Goal: Task Accomplishment & Management: Manage account settings

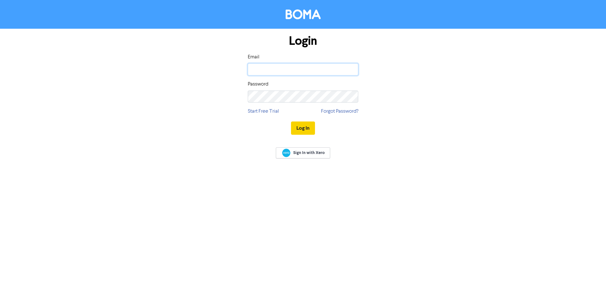
type input "[EMAIL_ADDRESS][DOMAIN_NAME]"
click at [301, 129] on button "Log In" at bounding box center [303, 128] width 24 height 13
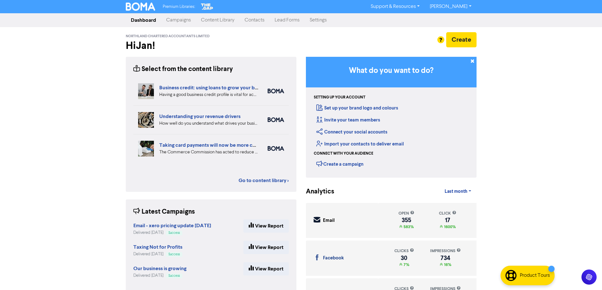
click at [252, 22] on link "Contacts" at bounding box center [254, 20] width 30 height 13
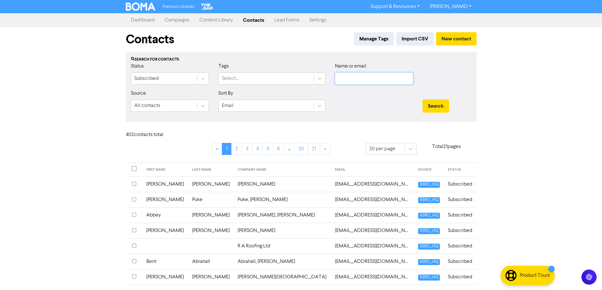
click at [347, 80] on input "text" at bounding box center [374, 79] width 78 height 12
type input "[PERSON_NAME]"
click at [422, 100] on button "Search" at bounding box center [435, 106] width 27 height 13
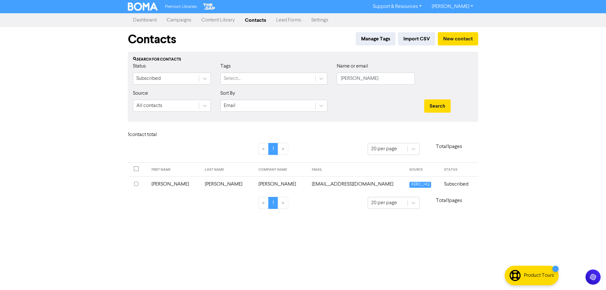
click at [135, 183] on input "checkbox" at bounding box center [136, 184] width 4 height 4
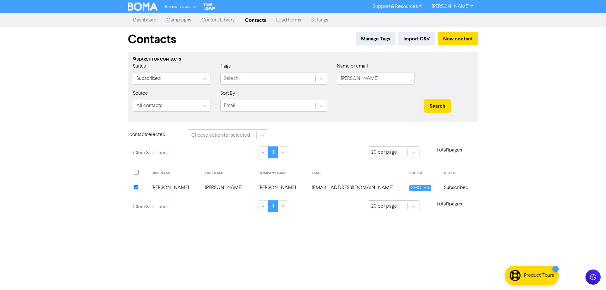
click at [441, 187] on td "Subscribed" at bounding box center [460, 187] width 38 height 15
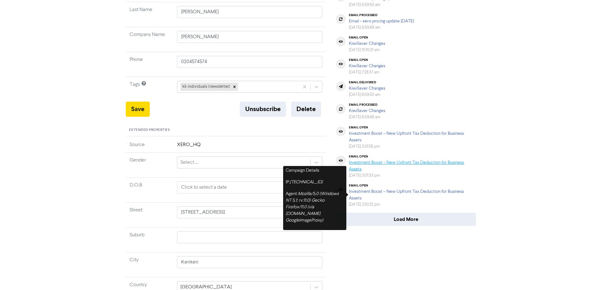
scroll to position [126, 0]
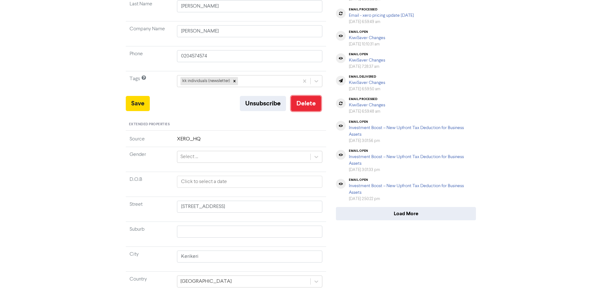
click at [300, 102] on button "Delete" at bounding box center [306, 103] width 30 height 15
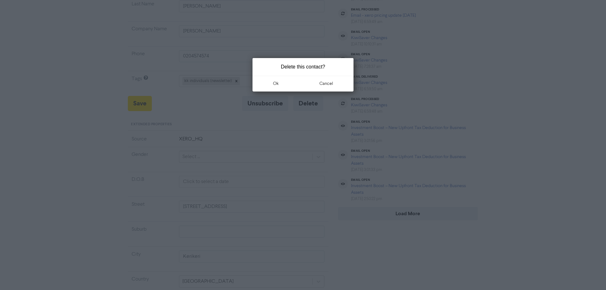
drag, startPoint x: 327, startPoint y: 85, endPoint x: 249, endPoint y: 91, distance: 78.6
click at [226, 105] on div "Delete this contact? ok cancel" at bounding box center [303, 145] width 606 height 290
click at [280, 82] on button "ok" at bounding box center [276, 84] width 47 height 16
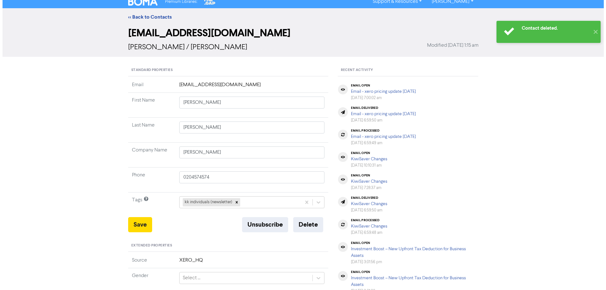
scroll to position [0, 0]
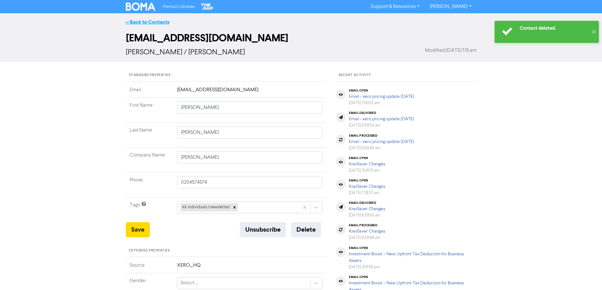
click at [157, 23] on link "<< Back to Contacts" at bounding box center [148, 22] width 44 height 6
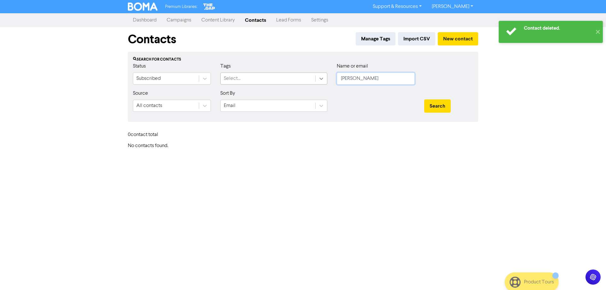
drag, startPoint x: 359, startPoint y: 78, endPoint x: 324, endPoint y: 83, distance: 36.1
click at [324, 83] on div "Status Subscribed Tags Select... Name or email [PERSON_NAME]" at bounding box center [303, 76] width 350 height 27
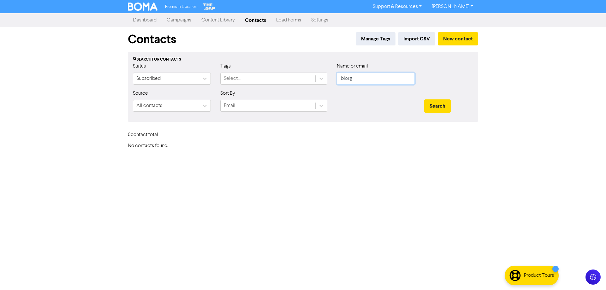
click at [425, 100] on button "Search" at bounding box center [438, 106] width 27 height 13
drag, startPoint x: 359, startPoint y: 80, endPoint x: 339, endPoint y: 81, distance: 20.2
click at [339, 81] on input "biorg" at bounding box center [376, 79] width 78 height 12
type input "white"
click at [425, 100] on button "Search" at bounding box center [438, 106] width 27 height 13
